Goal: Task Accomplishment & Management: Use online tool/utility

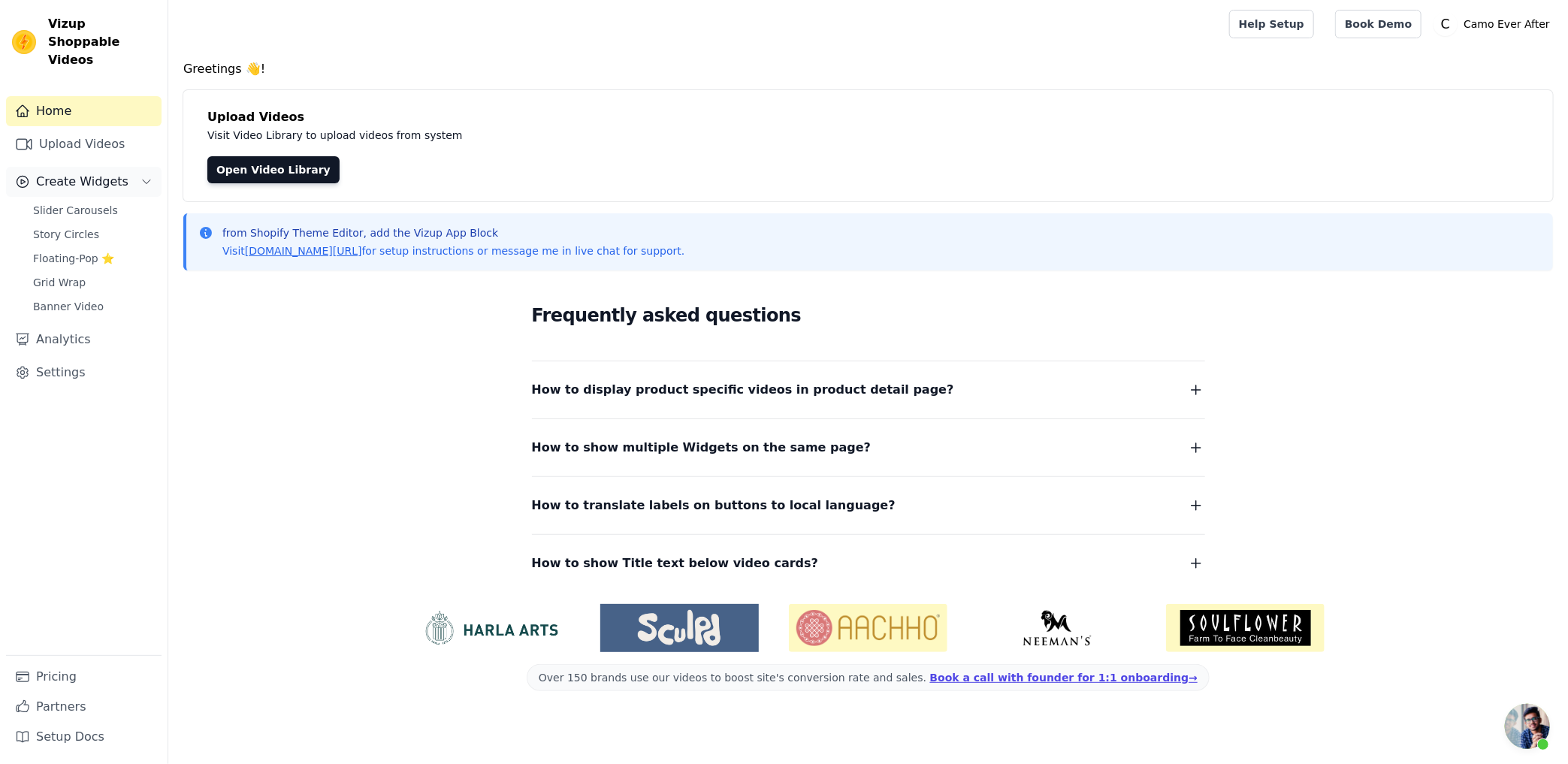
click at [56, 173] on span "Create Widgets" at bounding box center [82, 182] width 93 height 18
click at [59, 173] on span "Create Widgets" at bounding box center [82, 182] width 93 height 18
click at [81, 203] on span "Slider Carousels" at bounding box center [75, 211] width 85 height 15
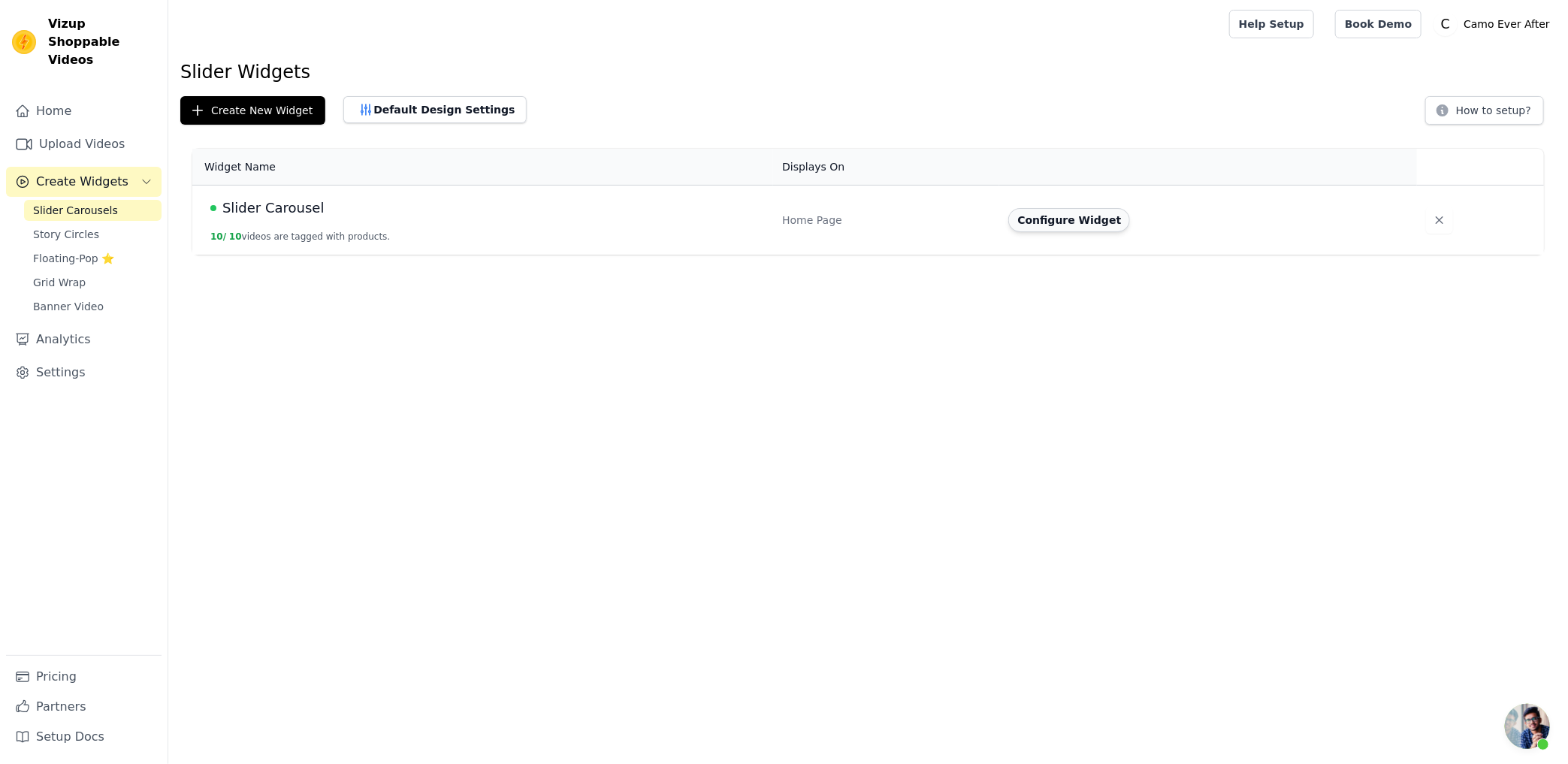
click at [1067, 222] on button "Configure Widget" at bounding box center [1069, 219] width 122 height 24
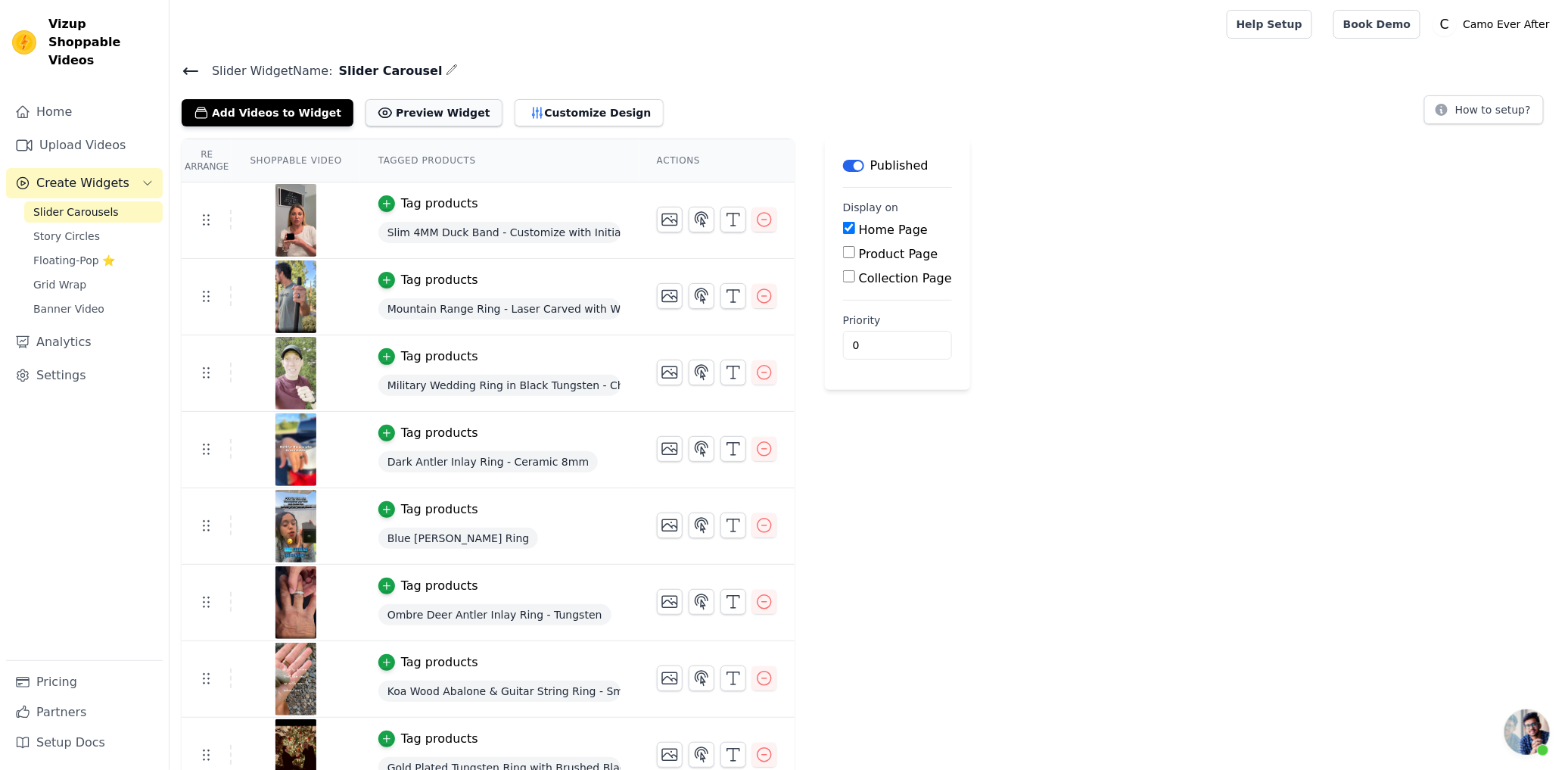
click at [417, 109] on button "Preview Widget" at bounding box center [434, 113] width 136 height 27
click at [543, 108] on button "Customize Design" at bounding box center [589, 113] width 149 height 27
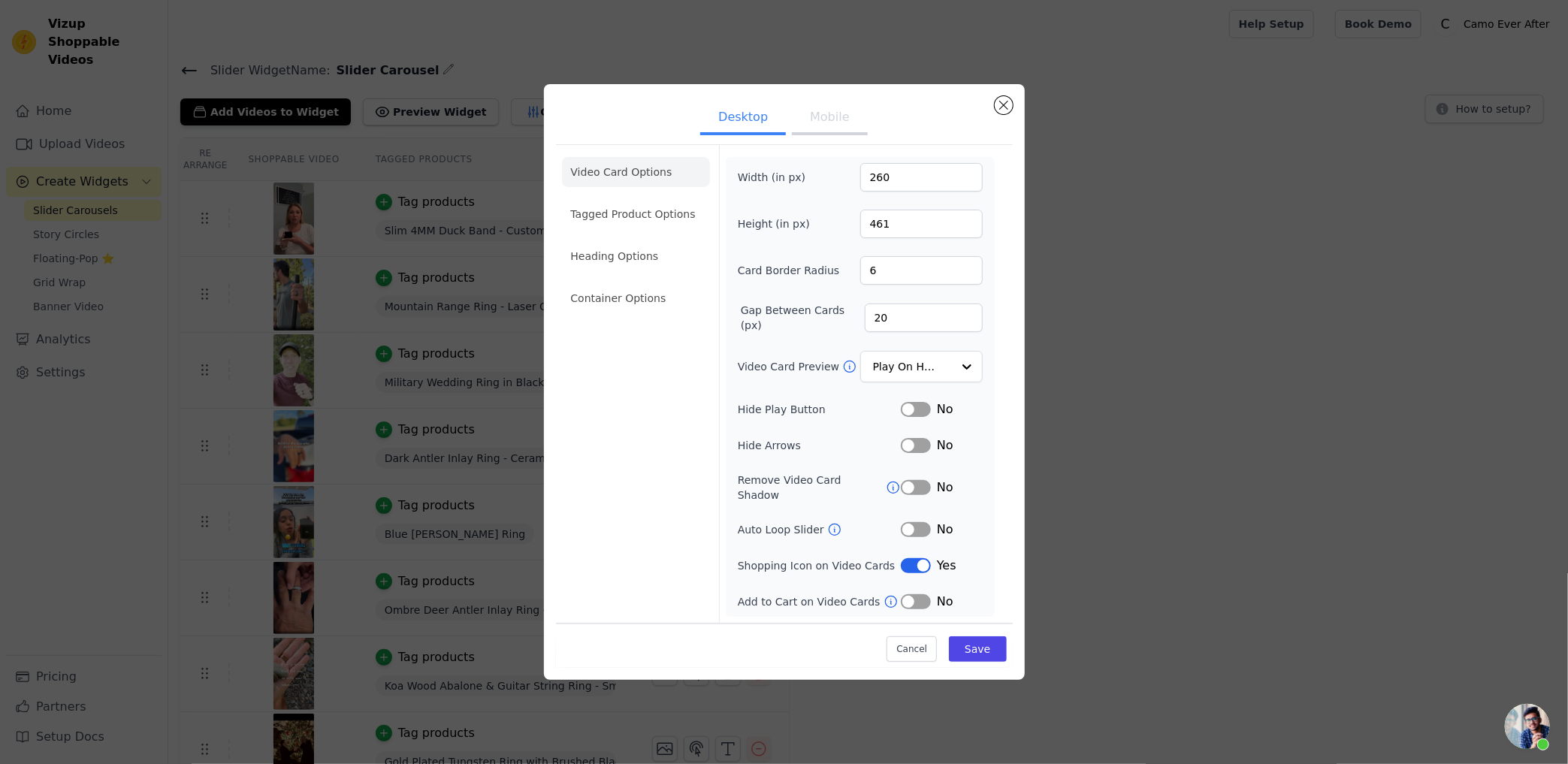
click at [638, 206] on ul "Video Card Options Tagged Product Options Heading Options Container Options" at bounding box center [636, 235] width 148 height 168
click at [637, 306] on li "Container Options" at bounding box center [636, 297] width 148 height 30
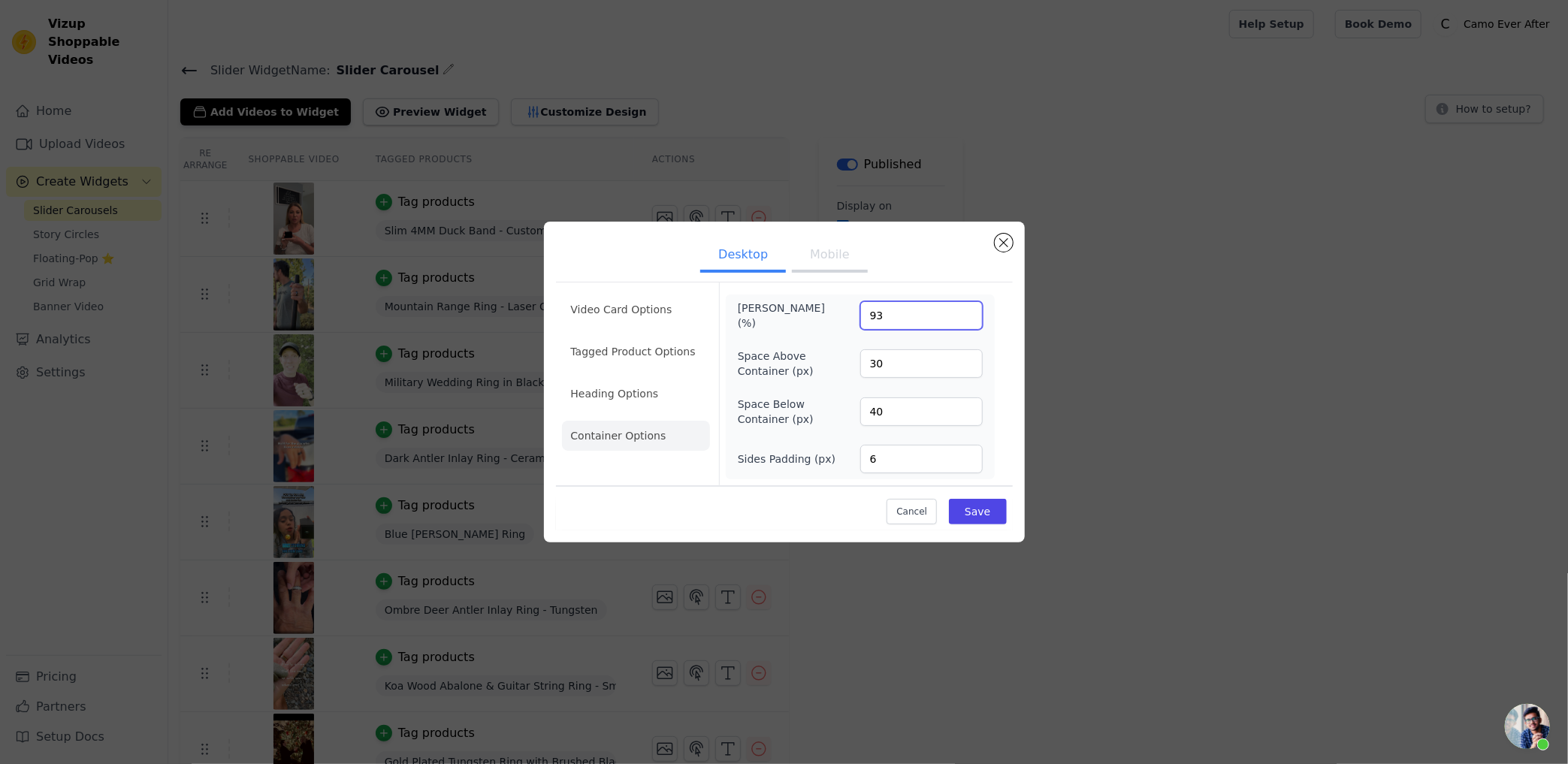
drag, startPoint x: 903, startPoint y: 323, endPoint x: 845, endPoint y: 315, distance: 58.5
click at [845, 315] on div "[PERSON_NAME] (%) 93" at bounding box center [861, 315] width 245 height 30
type input "95"
click at [972, 520] on button "Save" at bounding box center [977, 511] width 57 height 25
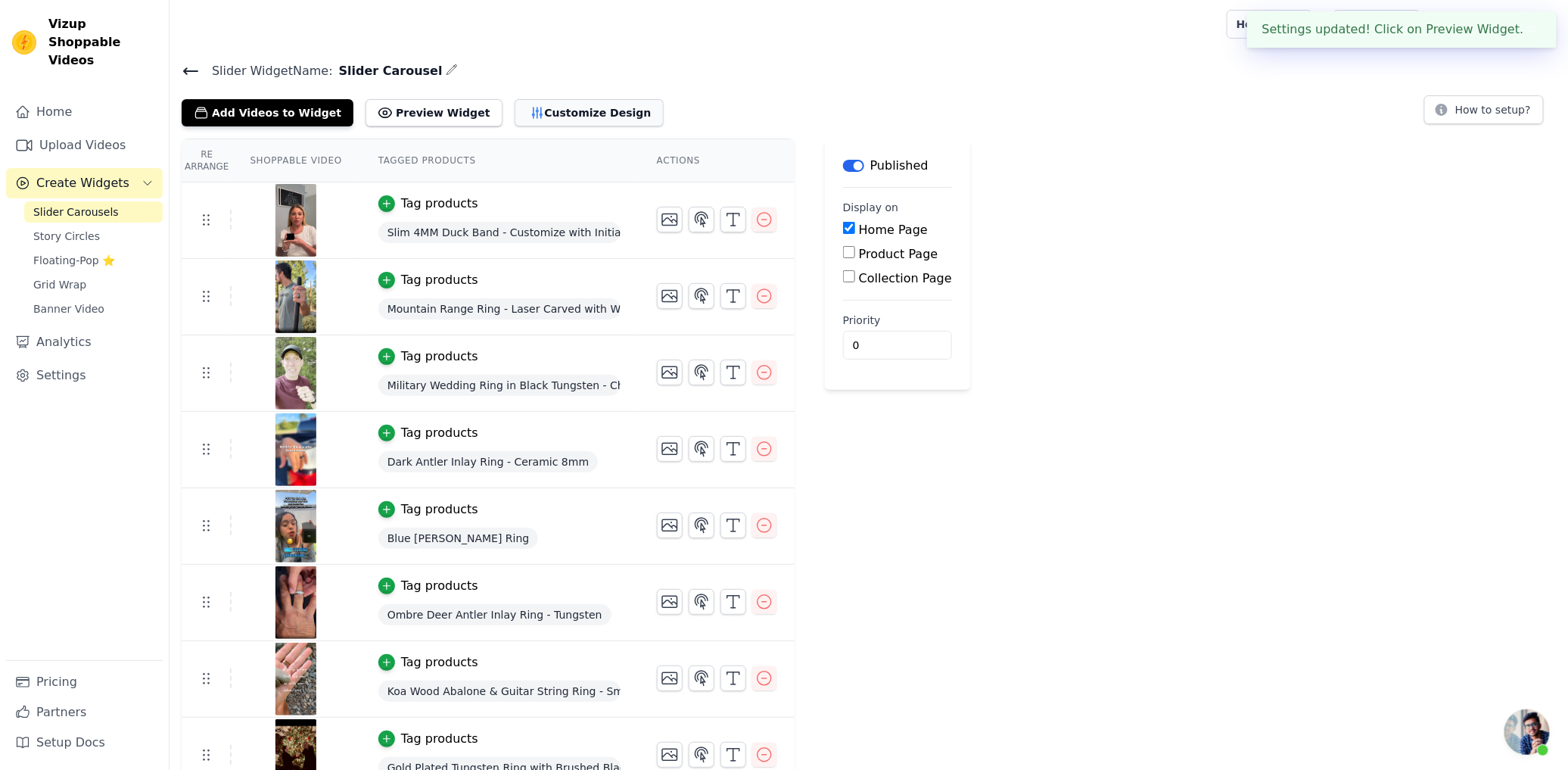
click at [543, 118] on button "Customize Design" at bounding box center [589, 113] width 149 height 27
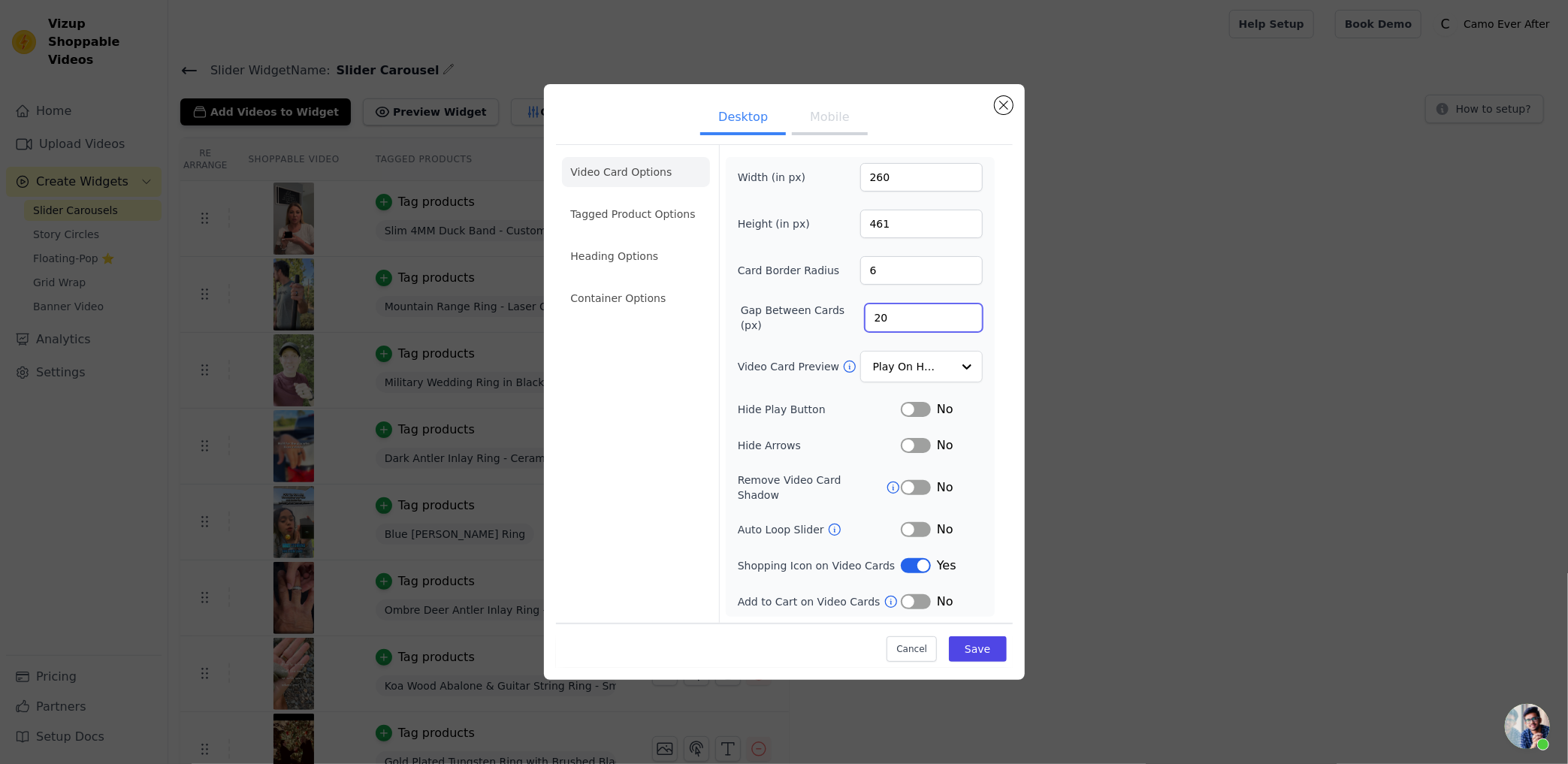
drag, startPoint x: 894, startPoint y: 325, endPoint x: 848, endPoint y: 326, distance: 46.0
click at [849, 326] on div "Gap Between Cards (px) 20" at bounding box center [861, 317] width 245 height 30
type input "25"
click at [795, 297] on div "Width (in px) 260 Height (in px) 461 Card Border Radius 6 Gap Between Cards (px…" at bounding box center [861, 387] width 245 height 448
click at [619, 309] on li "Container Options" at bounding box center [636, 297] width 148 height 30
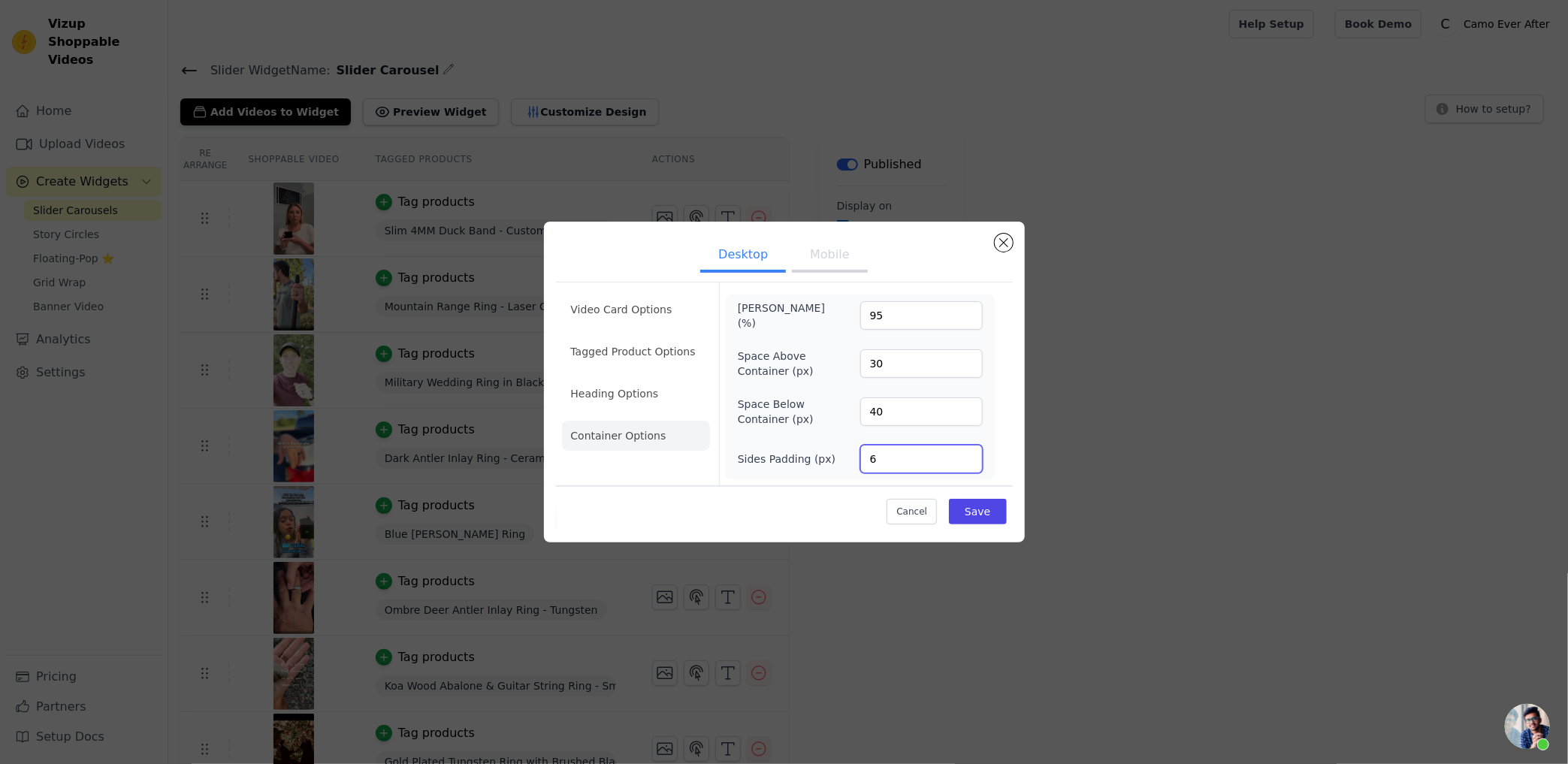
drag, startPoint x: 869, startPoint y: 456, endPoint x: 843, endPoint y: 456, distance: 26.0
click at [843, 456] on div "Sides Padding (px) 6" at bounding box center [861, 459] width 245 height 29
type input "7"
click at [979, 502] on button "Save" at bounding box center [977, 511] width 57 height 25
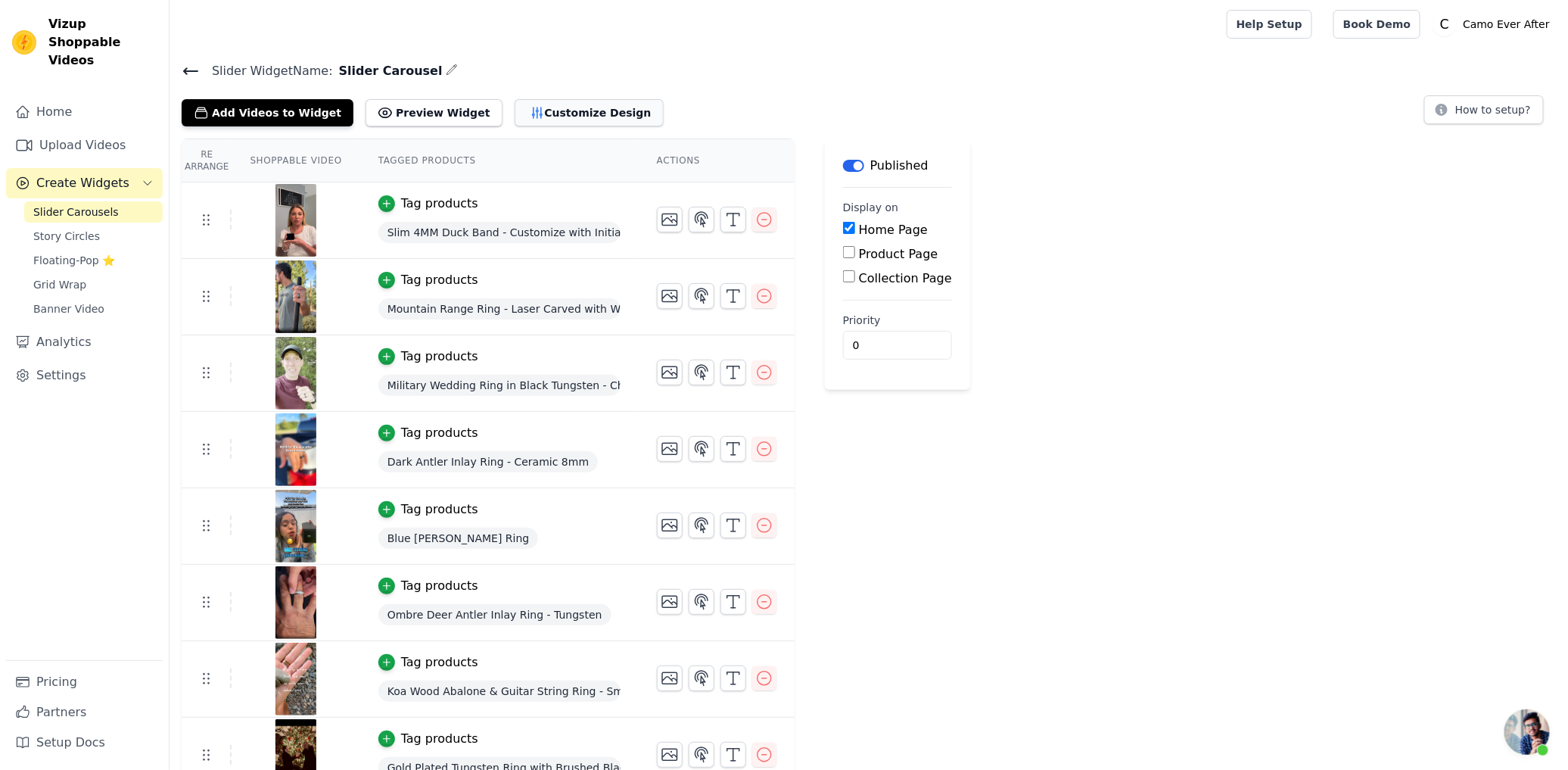
click at [515, 106] on button "Customize Design" at bounding box center [589, 113] width 149 height 27
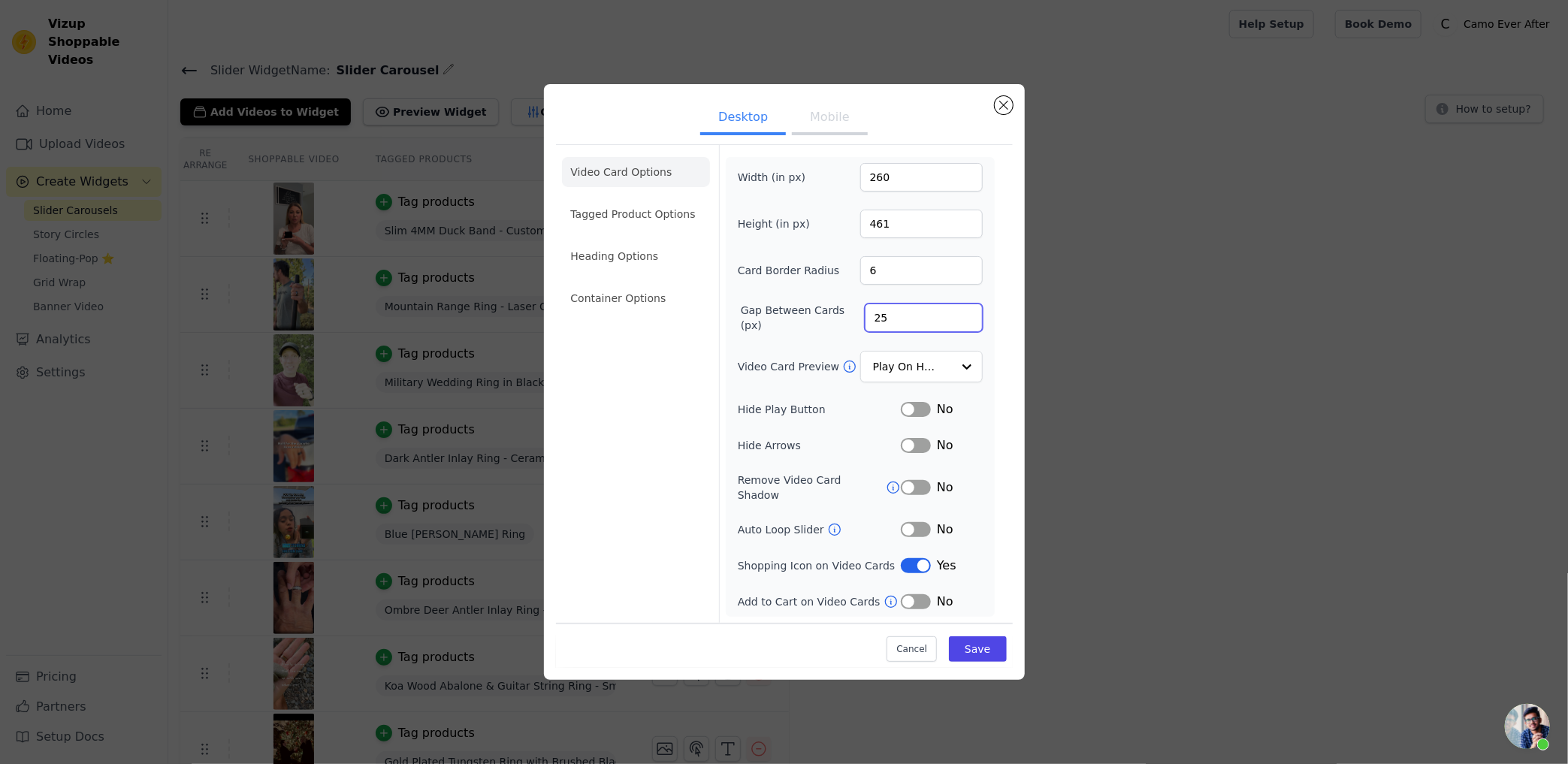
drag, startPoint x: 897, startPoint y: 316, endPoint x: 823, endPoint y: 322, distance: 74.2
click at [825, 322] on div "Gap Between Cards (px) 25" at bounding box center [861, 317] width 245 height 30
type input "23"
click at [976, 651] on button "Save" at bounding box center [977, 649] width 57 height 25
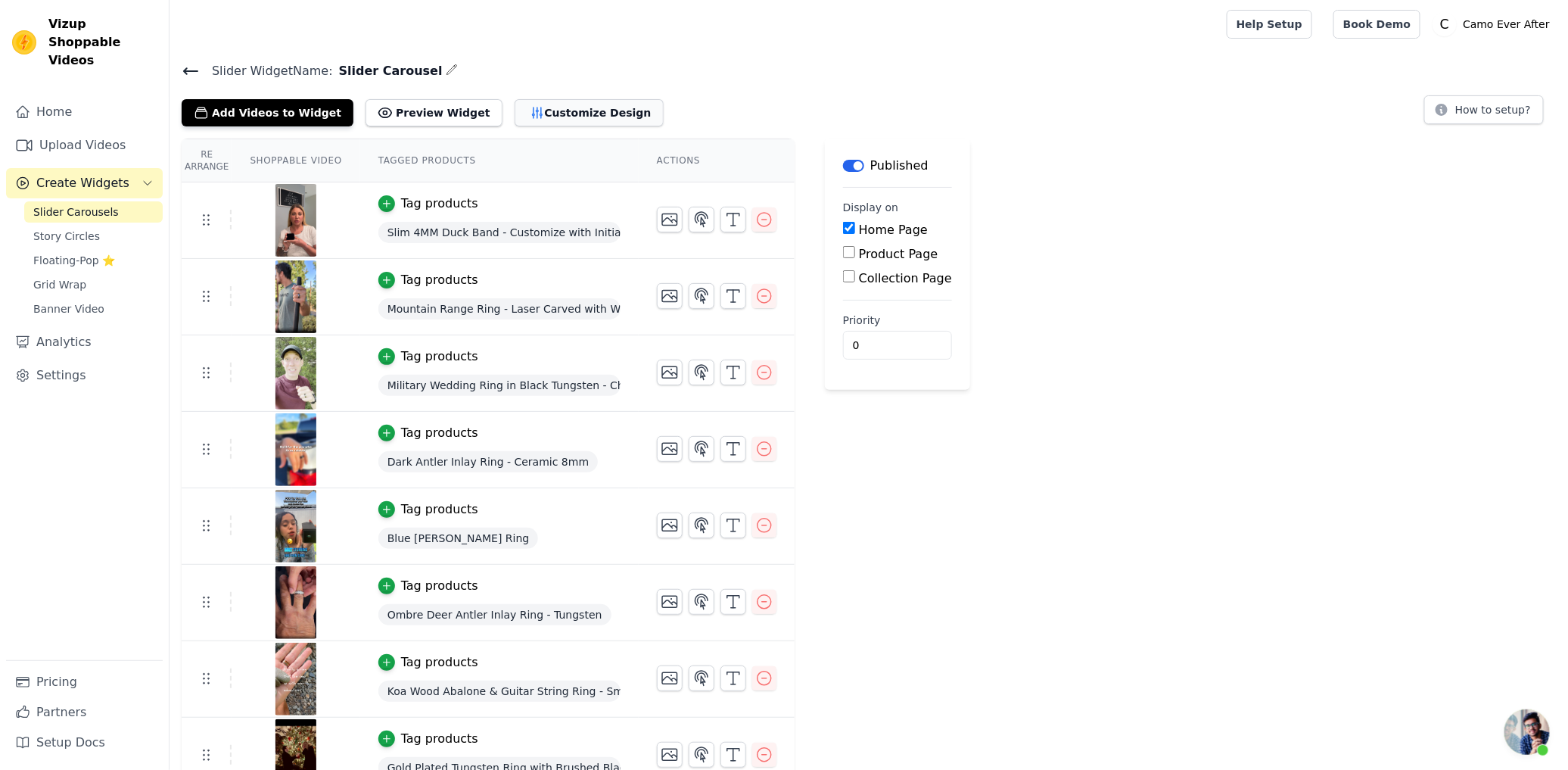
click at [527, 112] on button "Customize Design" at bounding box center [589, 113] width 149 height 27
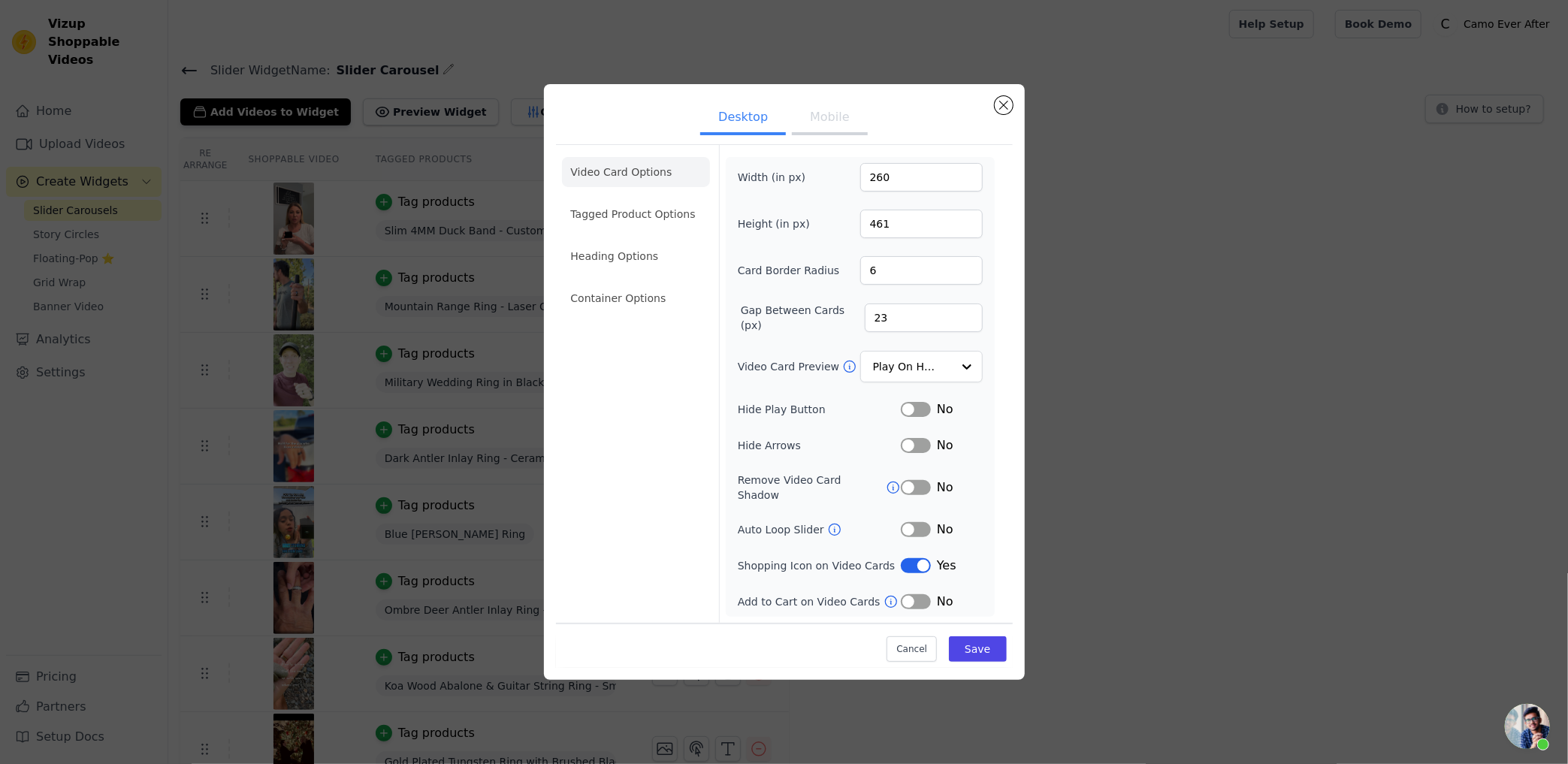
click at [829, 131] on button "Mobile" at bounding box center [830, 119] width 75 height 33
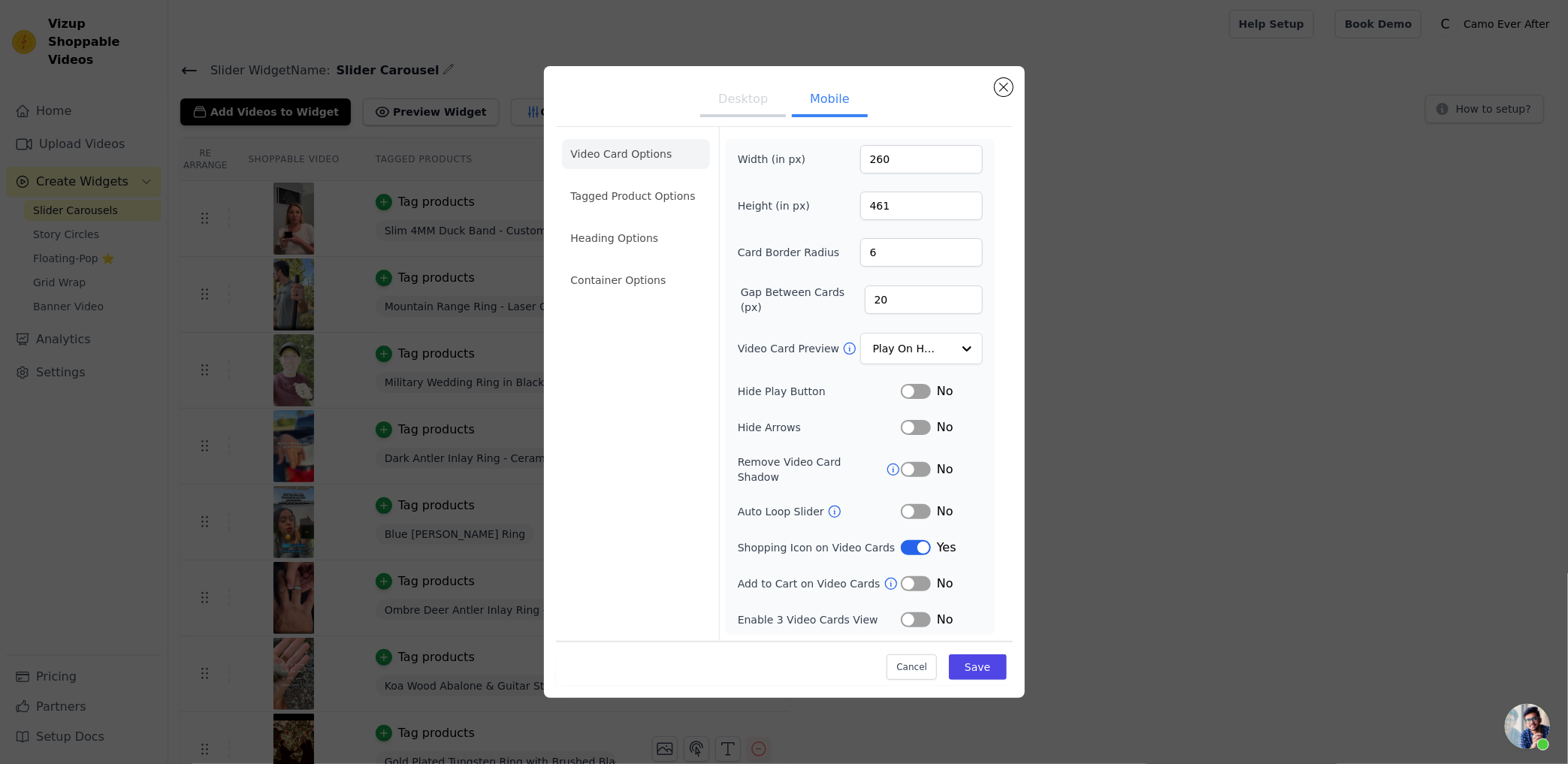
click at [750, 117] on button "Desktop" at bounding box center [743, 100] width 86 height 33
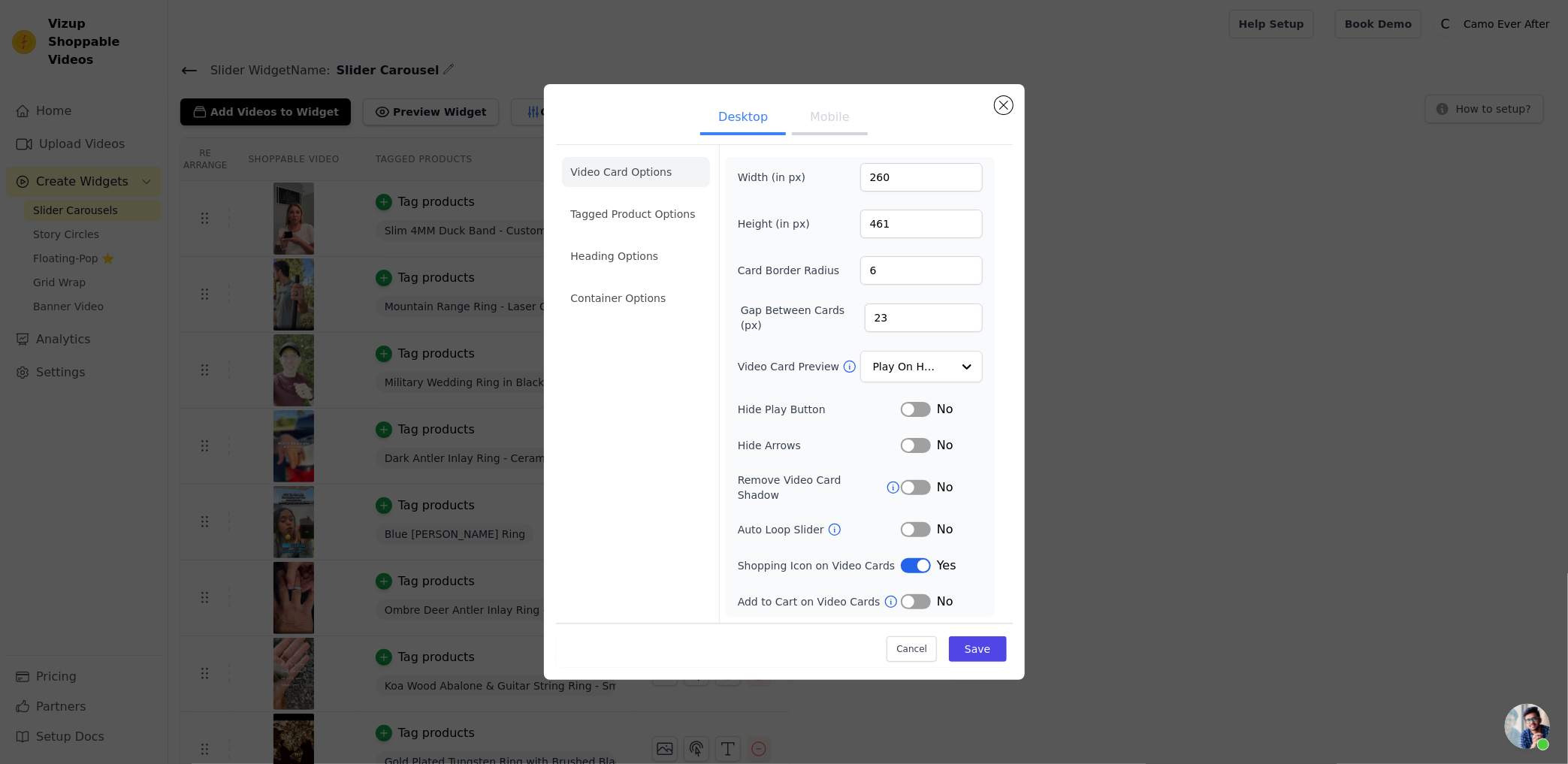
click at [1182, 111] on div "Desktop Mobile Video Card Options Tagged Product Options Heading Options Contai…" at bounding box center [784, 382] width 1520 height 644
